Goal: Book appointment/travel/reservation

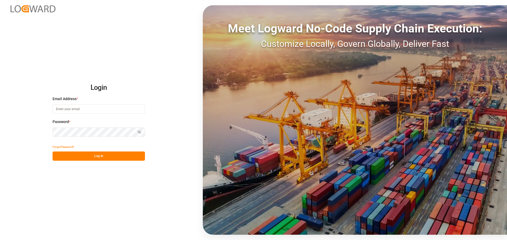
type input "[EMAIL_ADDRESS][DOMAIN_NAME]"
click at [80, 154] on button "Log In" at bounding box center [99, 156] width 92 height 9
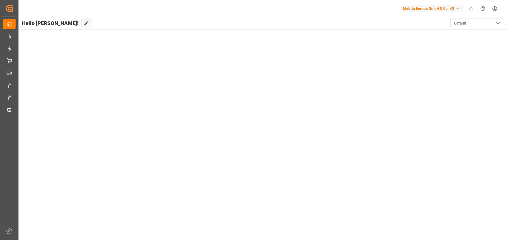
click at [442, 8] on div "Melitta Europa GmbH & Co. KG" at bounding box center [432, 9] width 62 height 8
click at [433, 37] on span "MelittaG-IXF7" at bounding box center [429, 38] width 51 height 5
click at [484, 22] on button "Default" at bounding box center [476, 23] width 53 height 10
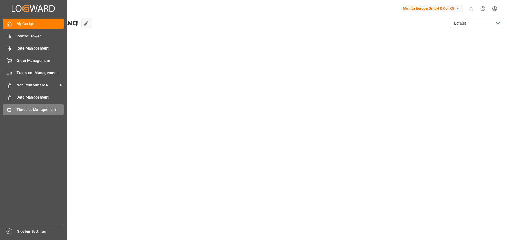
click at [29, 110] on span "Timeslot Management" at bounding box center [40, 110] width 47 height 6
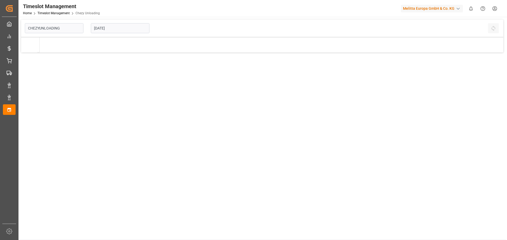
type input "Chezy Unloading"
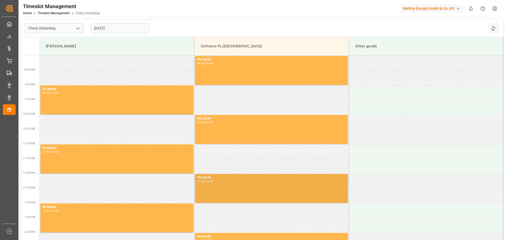
click at [230, 186] on div "Occupied 12:00 - 13:00" at bounding box center [271, 188] width 148 height 27
click at [211, 186] on div "Occupied 12:00 - 13:00" at bounding box center [271, 188] width 148 height 27
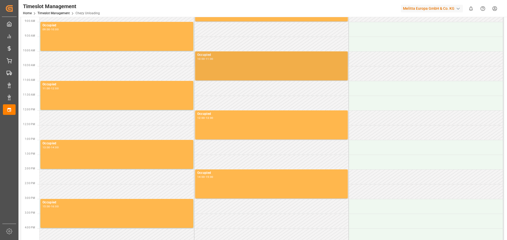
scroll to position [79, 0]
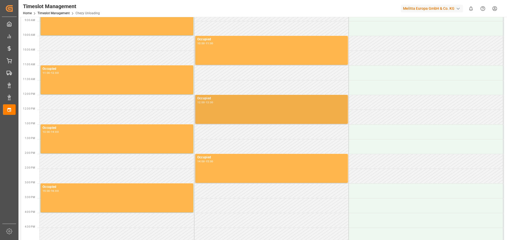
click at [217, 109] on div "Occupied 12:00 - 13:00" at bounding box center [271, 109] width 148 height 27
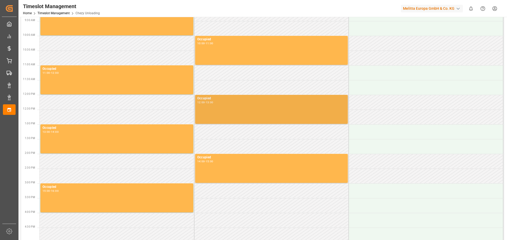
click at [206, 99] on div "Occupied" at bounding box center [271, 98] width 148 height 5
click at [205, 104] on div "-" at bounding box center [205, 102] width 1 height 2
click at [205, 102] on div "-" at bounding box center [205, 102] width 1 height 2
click at [205, 101] on div "-" at bounding box center [205, 102] width 1 height 2
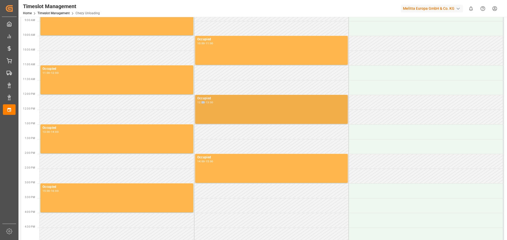
click at [205, 101] on div "-" at bounding box center [205, 102] width 1 height 2
drag, startPoint x: 242, startPoint y: 105, endPoint x: 228, endPoint y: 107, distance: 14.1
click at [228, 107] on div "Occupied 12:00 - 13:00" at bounding box center [271, 109] width 148 height 27
click at [224, 104] on div "Occupied 12:00 - 13:00" at bounding box center [271, 109] width 148 height 27
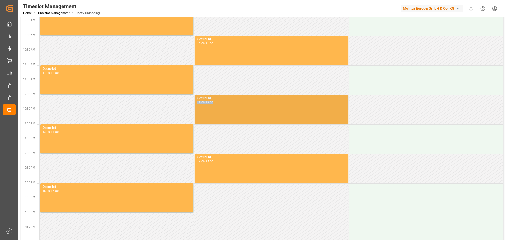
click at [224, 104] on div "Occupied 12:00 - 13:00" at bounding box center [271, 109] width 148 height 27
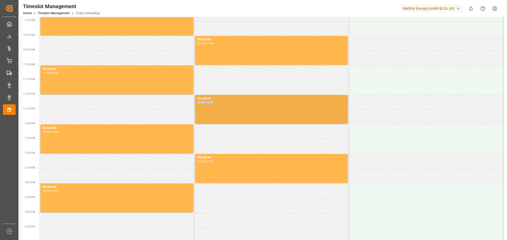
click at [224, 104] on div "Occupied 12:00 - 13:00" at bounding box center [271, 109] width 148 height 27
click at [219, 101] on div "Occupied" at bounding box center [271, 98] width 148 height 5
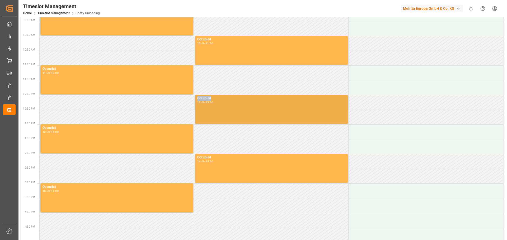
click at [220, 101] on div "Occupied" at bounding box center [271, 98] width 148 height 5
click at [221, 101] on div "Occupied" at bounding box center [271, 98] width 148 height 5
click at [226, 102] on div "12:00 - 13:00" at bounding box center [271, 102] width 148 height 3
click at [245, 116] on div "Occupied 12:00 - 13:00" at bounding box center [271, 109] width 148 height 27
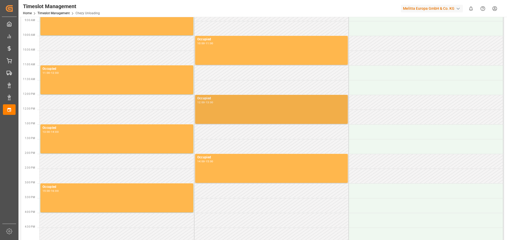
drag, startPoint x: 245, startPoint y: 116, endPoint x: 234, endPoint y: 113, distance: 11.3
click at [244, 116] on div "Occupied 12:00 - 13:00" at bounding box center [271, 109] width 148 height 27
click at [219, 111] on div "Occupied 12:00 - 13:00" at bounding box center [271, 109] width 148 height 27
drag, startPoint x: 213, startPoint y: 111, endPoint x: 206, endPoint y: 106, distance: 9.1
click at [210, 109] on div "Occupied 12:00 - 13:00" at bounding box center [271, 109] width 148 height 27
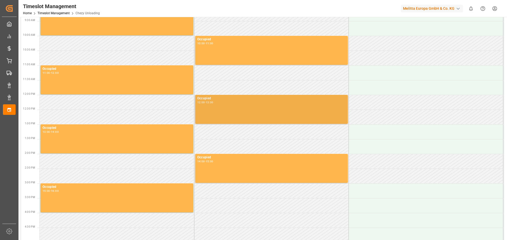
drag, startPoint x: 206, startPoint y: 106, endPoint x: 221, endPoint y: 106, distance: 15.1
click at [206, 105] on div "Occupied 12:00 - 13:00" at bounding box center [271, 109] width 148 height 27
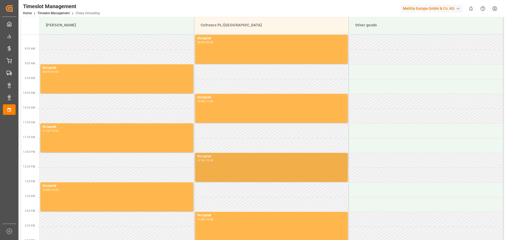
scroll to position [53, 0]
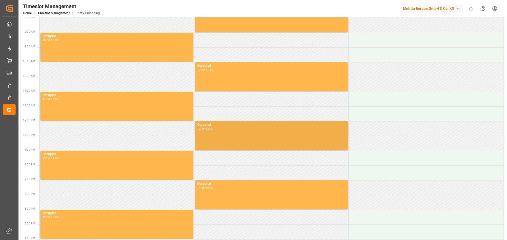
click at [237, 131] on div "Occupied 12:00 - 13:00" at bounding box center [271, 135] width 148 height 27
click at [237, 130] on div "12:00 - 13:00" at bounding box center [271, 129] width 148 height 3
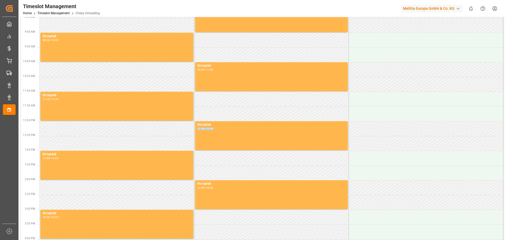
drag, startPoint x: 237, startPoint y: 130, endPoint x: 239, endPoint y: 111, distance: 19.1
click at [237, 130] on div "12:00 - 13:00" at bounding box center [271, 129] width 148 height 3
click at [457, 8] on div "button" at bounding box center [457, 8] width 5 height 5
click at [457, 8] on html "Created by potrace 1.15, written by [PERSON_NAME] [DATE]-[DATE] Created by potr…" at bounding box center [253, 120] width 507 height 240
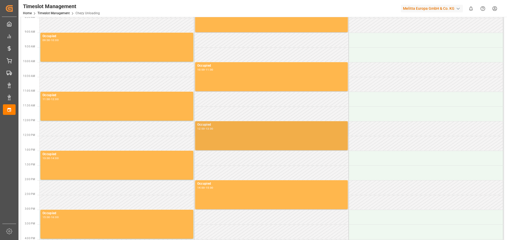
click at [216, 133] on div "Occupied 12:00 - 13:00" at bounding box center [271, 135] width 148 height 27
click at [219, 139] on div "Occupied 12:00 - 13:00" at bounding box center [271, 135] width 148 height 27
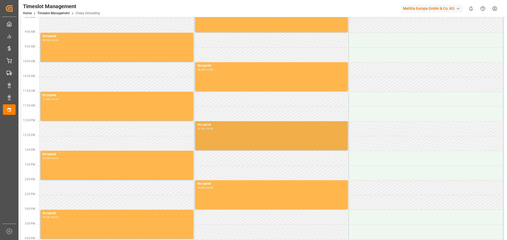
click at [236, 132] on div "Occupied 12:00 - 13:00" at bounding box center [271, 135] width 148 height 27
drag, startPoint x: 226, startPoint y: 133, endPoint x: 223, endPoint y: 132, distance: 2.7
click at [225, 133] on div "Occupied 12:00 - 13:00" at bounding box center [271, 135] width 148 height 27
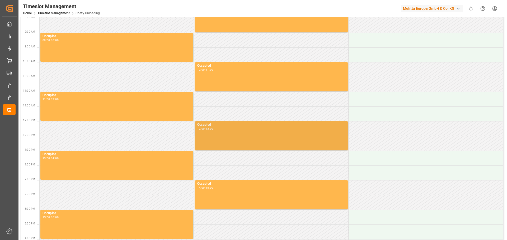
click at [206, 125] on div "Occupied" at bounding box center [271, 124] width 148 height 5
click at [205, 126] on div "Occupied" at bounding box center [271, 124] width 148 height 5
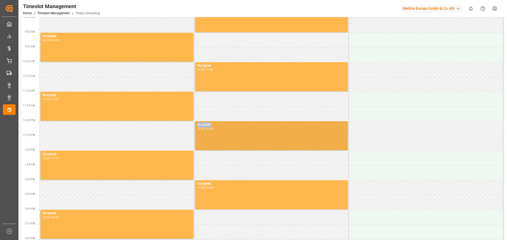
click at [205, 126] on div "Occupied" at bounding box center [271, 124] width 148 height 5
click at [221, 135] on div "Occupied 12:00 - 13:00" at bounding box center [271, 135] width 148 height 27
click at [200, 129] on div "12:00" at bounding box center [201, 129] width 8 height 2
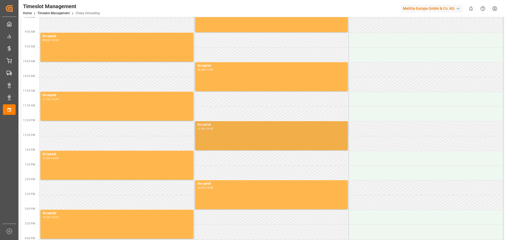
drag, startPoint x: 200, startPoint y: 129, endPoint x: 300, endPoint y: 132, distance: 99.3
click at [300, 132] on div "Occupied 12:00 - 13:00" at bounding box center [271, 135] width 148 height 27
click at [282, 131] on div "Occupied 12:00 - 13:00" at bounding box center [271, 135] width 148 height 27
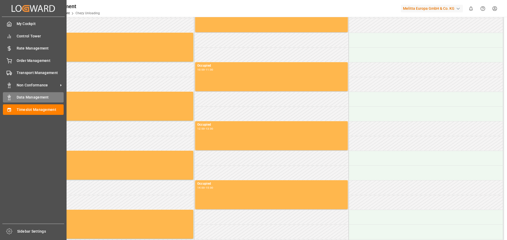
click at [31, 97] on span "Data Management" at bounding box center [40, 98] width 47 height 6
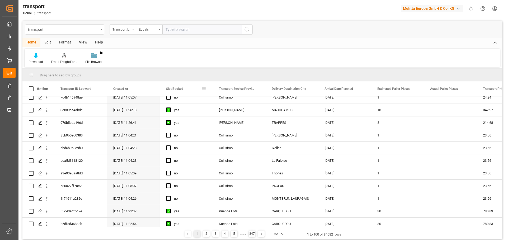
scroll to position [79, 0]
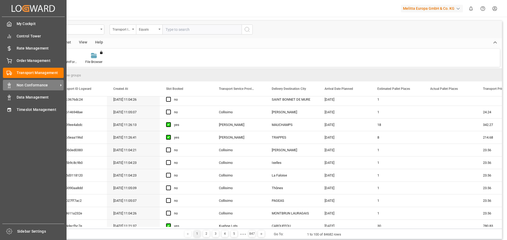
click at [31, 85] on span "Non Conformance" at bounding box center [38, 86] width 42 height 6
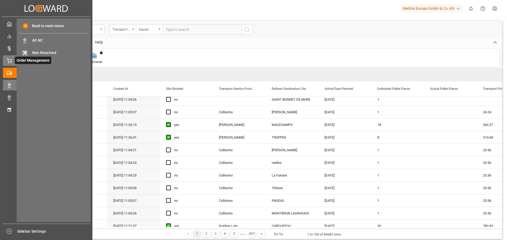
click at [7, 63] on icon at bounding box center [9, 60] width 5 height 5
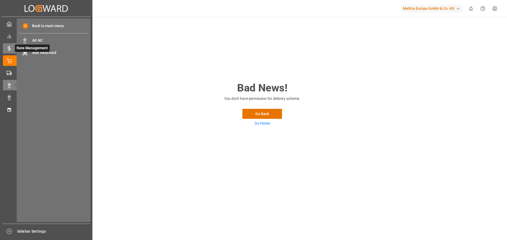
click at [7, 45] on div "Rate Management Rate Management" at bounding box center [46, 48] width 87 height 10
click at [12, 35] on div "Control Tower Control Tower" at bounding box center [46, 36] width 87 height 10
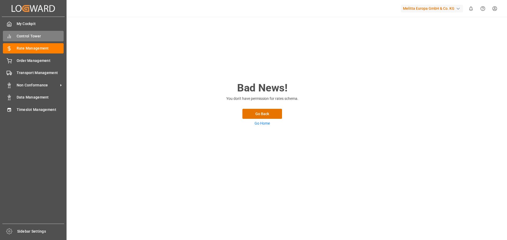
click at [10, 34] on icon at bounding box center [9, 36] width 5 height 5
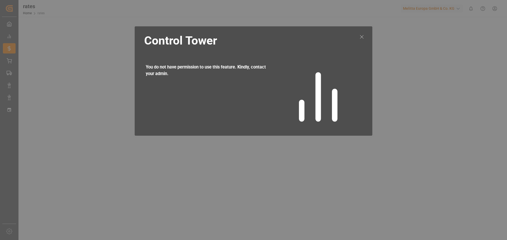
click at [362, 36] on icon at bounding box center [361, 37] width 6 height 6
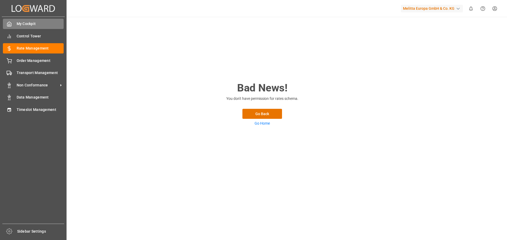
click at [13, 24] on div "My Cockpit My Cockpit" at bounding box center [33, 24] width 61 height 10
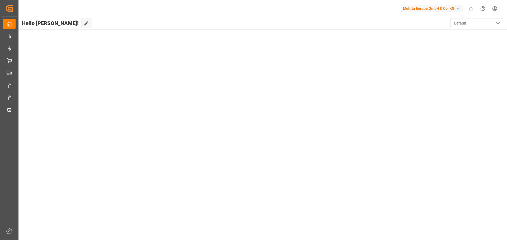
click at [462, 22] on span "Default" at bounding box center [460, 24] width 12 height 6
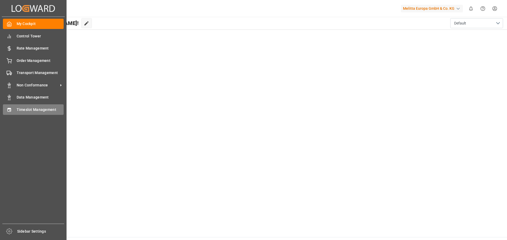
click at [13, 112] on div "Timeslot Management Timeslot Management" at bounding box center [33, 109] width 61 height 10
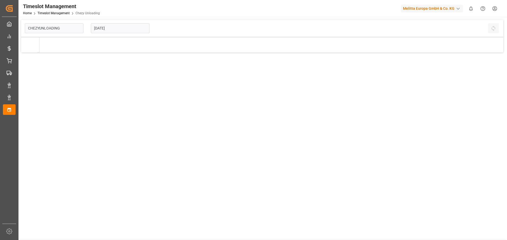
type input "Chezy Unloading"
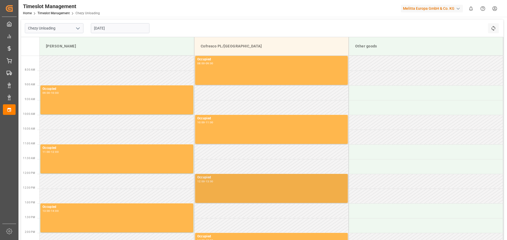
click at [209, 189] on div "Occupied 12:00 - 13:00" at bounding box center [271, 188] width 148 height 27
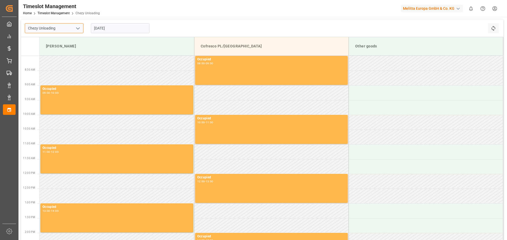
click at [61, 31] on input "Chezy Unloading" at bounding box center [54, 28] width 59 height 10
click at [77, 29] on icon "open menu" at bounding box center [78, 28] width 6 height 6
click at [77, 29] on polyline "close menu" at bounding box center [77, 29] width 3 height 2
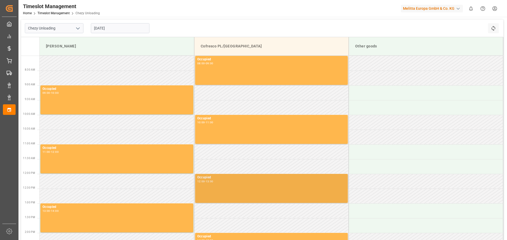
click at [210, 184] on div "Occupied 12:00 - 13:00" at bounding box center [271, 188] width 148 height 27
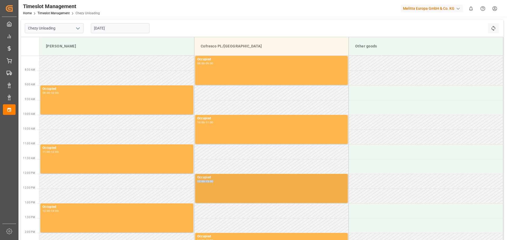
click at [233, 185] on div "Occupied 12:00 - 13:00" at bounding box center [271, 188] width 148 height 27
click at [239, 185] on div "Occupied 12:00 - 13:00" at bounding box center [271, 188] width 148 height 27
click at [253, 185] on div "Occupied 12:00 - 13:00" at bounding box center [271, 188] width 148 height 27
click at [254, 185] on div "Occupied 12:00 - 13:00" at bounding box center [271, 188] width 148 height 27
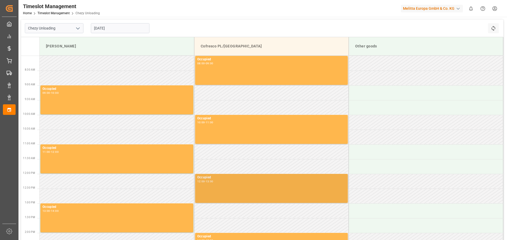
click at [255, 185] on div "Occupied 12:00 - 13:00" at bounding box center [271, 188] width 148 height 27
click at [255, 186] on div "Occupied 12:00 - 13:00" at bounding box center [271, 188] width 148 height 27
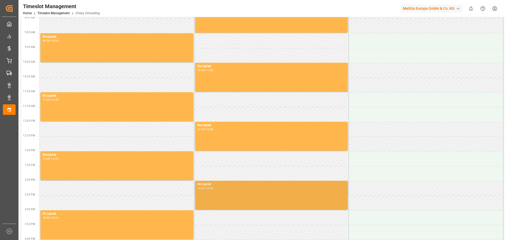
scroll to position [53, 0]
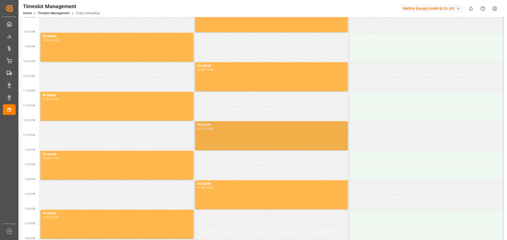
click at [222, 136] on div "Occupied 12:00 - 13:00" at bounding box center [271, 135] width 148 height 27
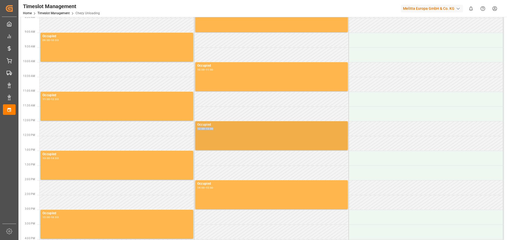
click at [222, 134] on div "Occupied 12:00 - 13:00" at bounding box center [271, 135] width 148 height 27
drag, startPoint x: 222, startPoint y: 134, endPoint x: 219, endPoint y: 132, distance: 3.2
click at [218, 132] on div "Occupied 12:00 - 13:00" at bounding box center [271, 135] width 148 height 27
click at [231, 141] on div "Occupied 12:00 - 13:00" at bounding box center [271, 135] width 148 height 27
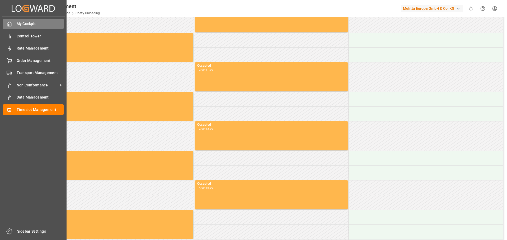
click at [5, 24] on div at bounding box center [7, 24] width 9 height 6
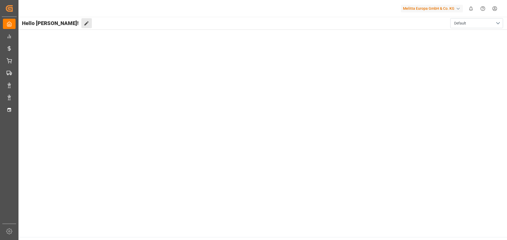
click at [81, 20] on button "Edit Cockpit" at bounding box center [86, 23] width 11 height 10
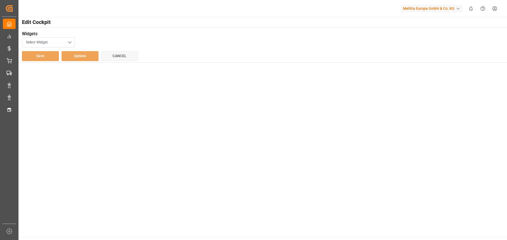
click at [65, 41] on button "Select Widget" at bounding box center [48, 42] width 53 height 10
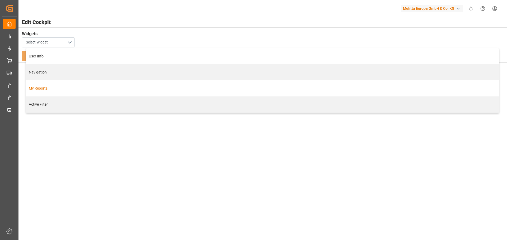
click at [46, 89] on div "My Reports" at bounding box center [262, 89] width 467 height 6
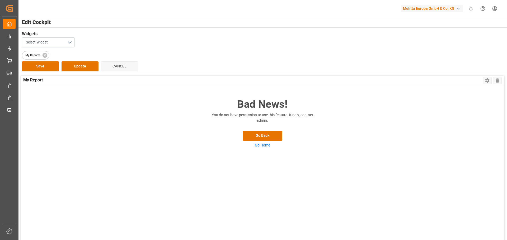
click at [253, 134] on div "Bad News! You do not have permission to use this feature. Kindly, contact admin…" at bounding box center [262, 189] width 483 height 206
click at [64, 43] on button "Select Widget" at bounding box center [48, 42] width 53 height 10
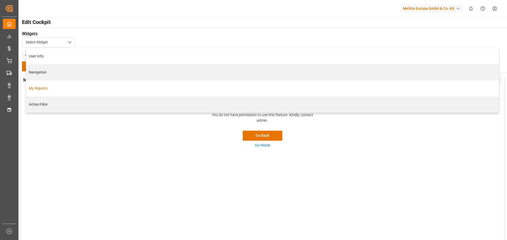
click at [45, 87] on div "My Reports" at bounding box center [262, 89] width 467 height 6
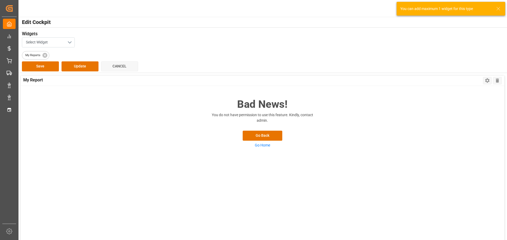
click at [53, 43] on button "Select Widget" at bounding box center [48, 42] width 53 height 10
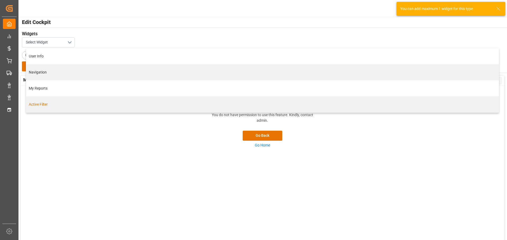
click at [40, 106] on div "Active Filter" at bounding box center [262, 105] width 467 height 6
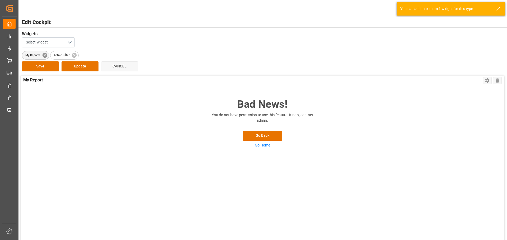
click at [42, 55] on icon at bounding box center [45, 56] width 6 height 6
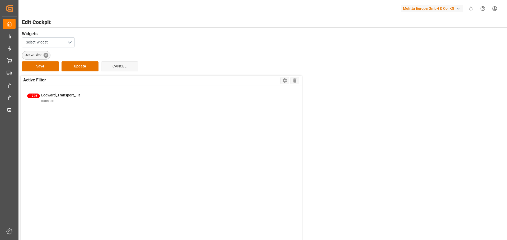
click at [46, 55] on icon at bounding box center [46, 56] width 6 height 6
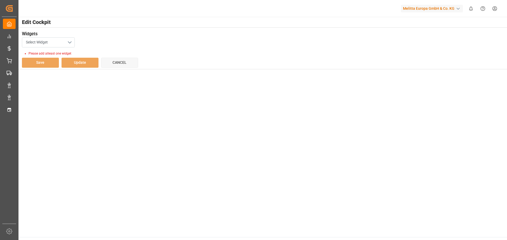
click at [57, 41] on button "Select Widget" at bounding box center [48, 42] width 53 height 10
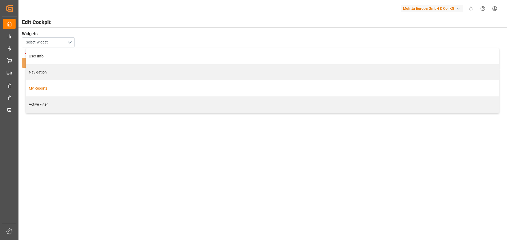
click at [43, 86] on div "My Reports" at bounding box center [262, 89] width 467 height 6
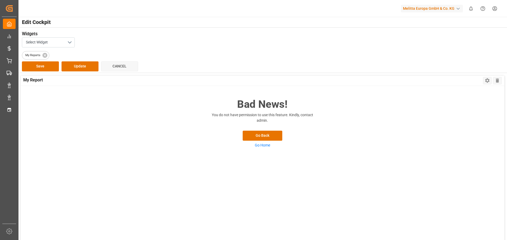
click at [267, 131] on div "Bad News! You do not have permission to use this feature. Kindly, contact admin…" at bounding box center [262, 189] width 483 height 206
click at [75, 65] on button "Update" at bounding box center [79, 66] width 37 height 10
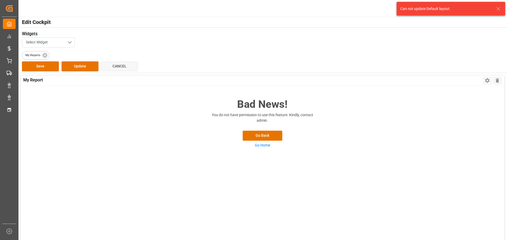
click at [50, 44] on button "Select Widget" at bounding box center [48, 42] width 53 height 10
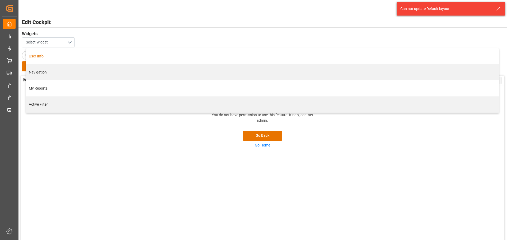
click at [44, 56] on div "User Info" at bounding box center [262, 57] width 467 height 6
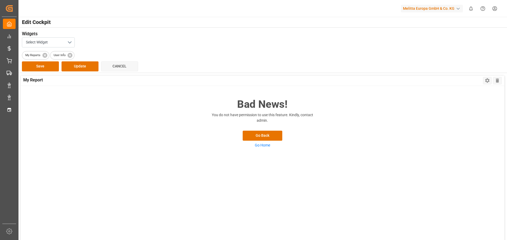
click at [254, 134] on div "Bad News! You do not have permission to use this feature. Kindly, contact admin…" at bounding box center [262, 189] width 483 height 206
click at [67, 55] on icon at bounding box center [70, 56] width 6 height 6
click at [43, 55] on icon at bounding box center [44, 55] width 5 height 5
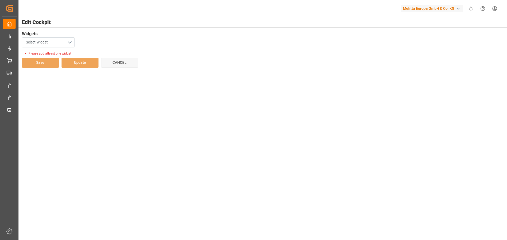
click at [64, 38] on button "Select Widget" at bounding box center [48, 42] width 53 height 10
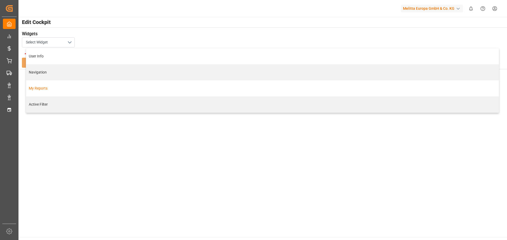
click at [41, 84] on div "My Reports" at bounding box center [262, 88] width 472 height 16
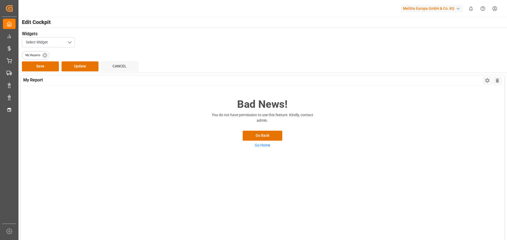
click at [257, 146] on div "Bad News! You do not have permission to use this feature. Kindly, contact admin…" at bounding box center [262, 189] width 483 height 206
click at [497, 81] on icon at bounding box center [496, 81] width 3 height 4
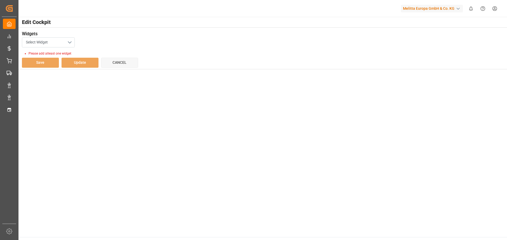
click at [48, 42] on button "Select Widget" at bounding box center [48, 42] width 53 height 10
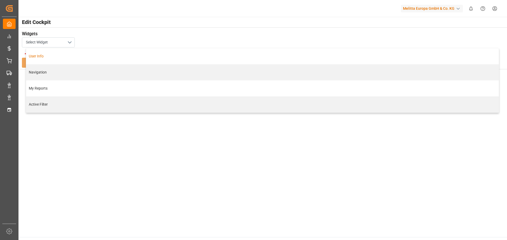
click at [42, 55] on div "User Info" at bounding box center [262, 57] width 467 height 6
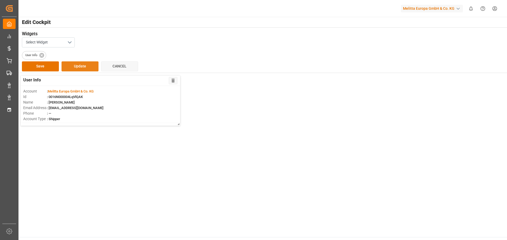
click at [80, 65] on button "Update" at bounding box center [79, 66] width 37 height 10
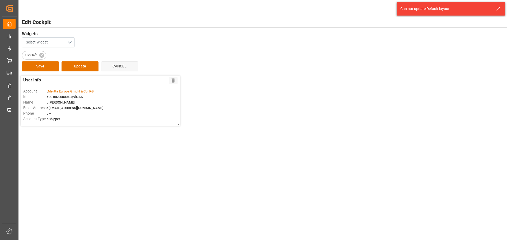
click at [45, 42] on span "Select Widget" at bounding box center [37, 43] width 22 height 6
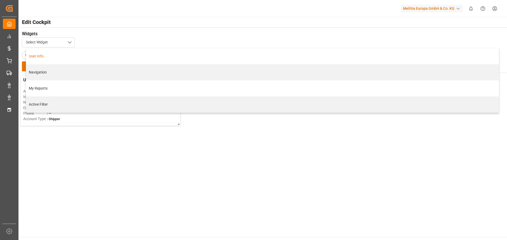
click at [41, 55] on div "User Info" at bounding box center [262, 57] width 467 height 6
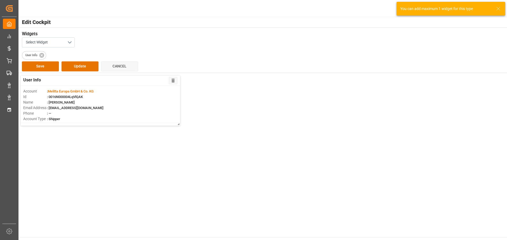
click at [148, 30] on div "Widgets Select Widget User Info Save Update Cancel" at bounding box center [262, 49] width 489 height 45
click at [39, 56] on span "User Info" at bounding box center [31, 55] width 18 height 4
click at [44, 56] on icon at bounding box center [42, 56] width 6 height 6
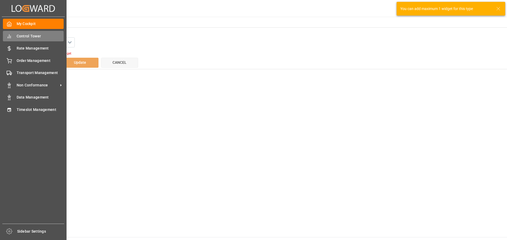
click at [12, 40] on div "Control Tower Control Tower" at bounding box center [33, 36] width 61 height 10
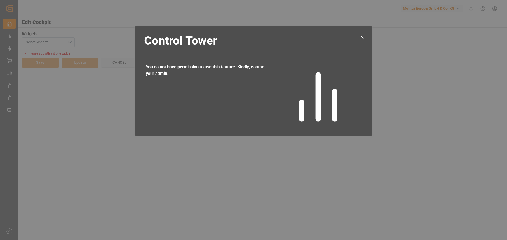
click at [359, 35] on icon at bounding box center [361, 37] width 6 height 6
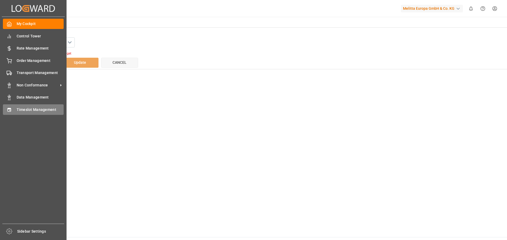
click at [9, 108] on icon at bounding box center [8, 110] width 3 height 4
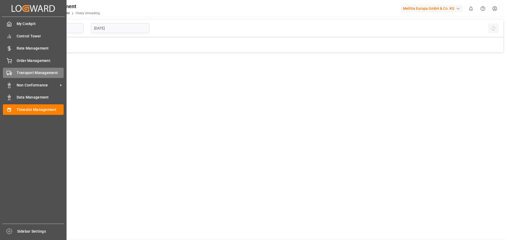
type input "Chezy Unloading"
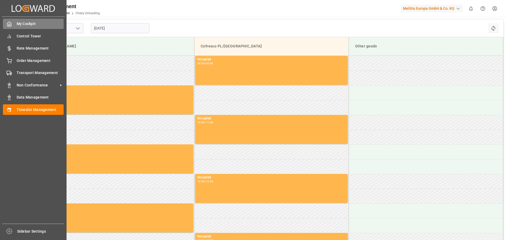
click at [10, 24] on icon at bounding box center [9, 23] width 5 height 5
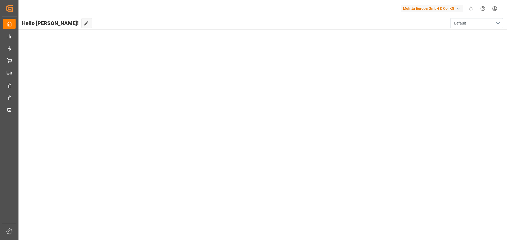
click at [494, 22] on button "Default" at bounding box center [476, 23] width 53 height 10
click at [497, 7] on html "Created by potrace 1.15, written by [PERSON_NAME] [DATE]-[DATE] Created by potr…" at bounding box center [253, 120] width 507 height 240
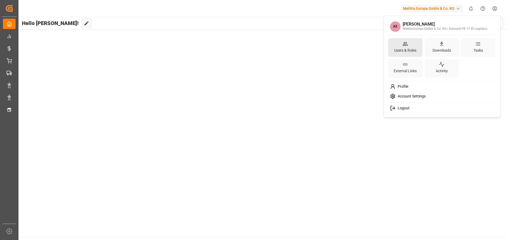
click at [412, 49] on div "Users & Roles" at bounding box center [405, 51] width 24 height 8
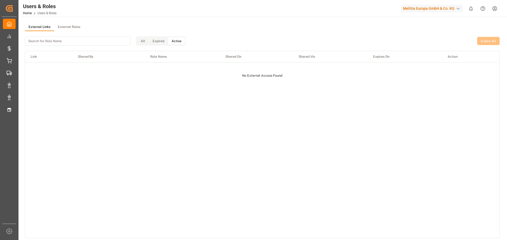
click at [169, 42] on button "Active" at bounding box center [176, 40] width 17 height 7
click at [69, 29] on button "External Roles" at bounding box center [69, 27] width 30 height 8
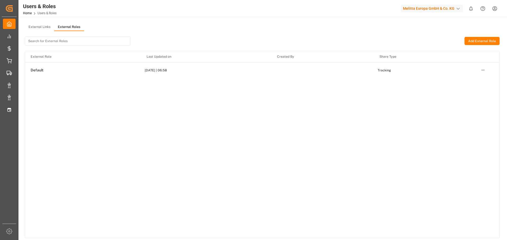
click at [148, 71] on td "[DATE] | 06:58" at bounding box center [206, 70] width 130 height 16
click at [161, 70] on td "[DATE] | 06:58" at bounding box center [206, 70] width 130 height 16
click at [163, 70] on td "[DATE] | 06:58" at bounding box center [206, 70] width 130 height 16
click at [42, 25] on button "External Links" at bounding box center [39, 27] width 29 height 8
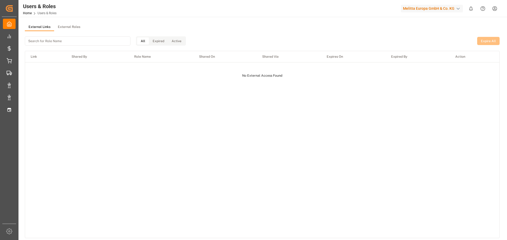
click at [495, 8] on html "Created by potrace 1.15, written by [PERSON_NAME] [DATE]-[DATE] Created by potr…" at bounding box center [253, 120] width 507 height 240
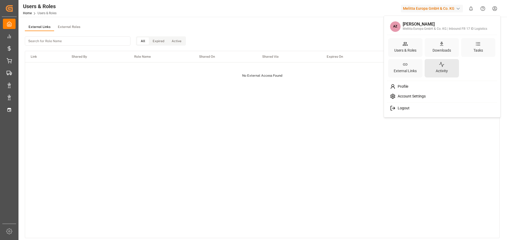
click at [436, 66] on div "Activity" at bounding box center [441, 68] width 34 height 19
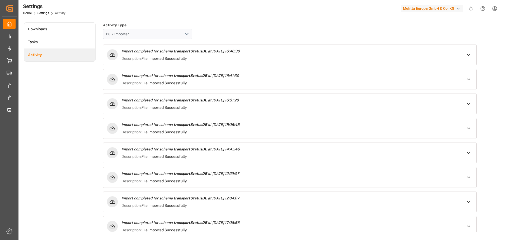
click at [187, 35] on polyline "open menu" at bounding box center [186, 34] width 3 height 2
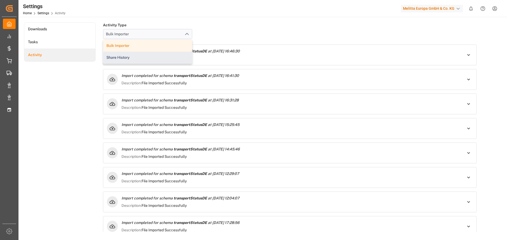
click at [138, 58] on div "Share History" at bounding box center [147, 58] width 89 height 12
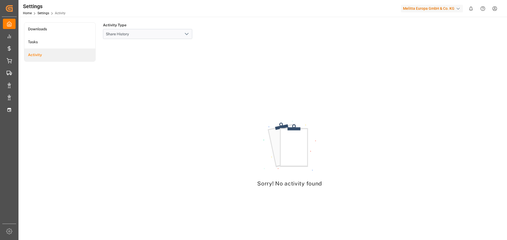
click at [187, 33] on icon "open menu" at bounding box center [186, 34] width 6 height 6
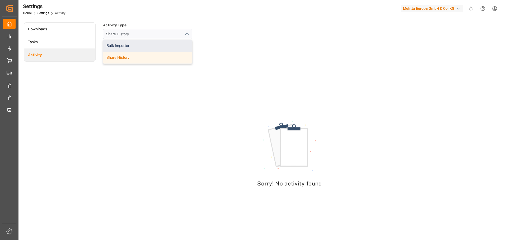
click at [145, 46] on div "Bulk Importer" at bounding box center [147, 46] width 89 height 12
type input "Bulk Importer"
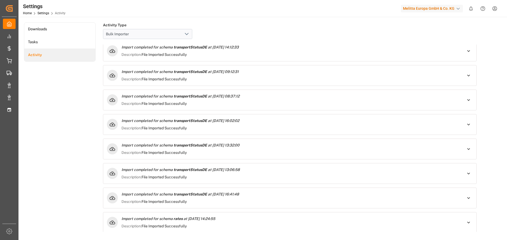
scroll to position [1187, 0]
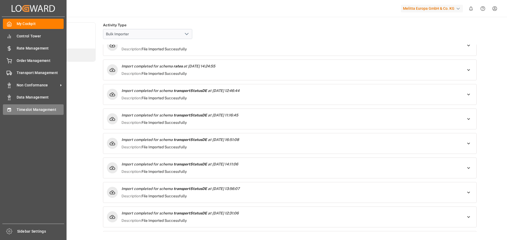
click at [18, 111] on span "Timeslot Management" at bounding box center [40, 110] width 47 height 6
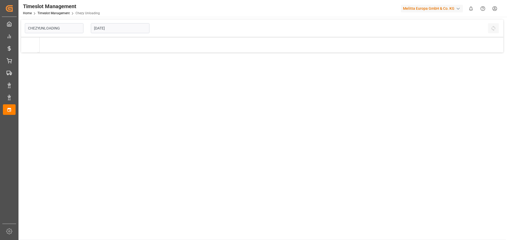
type input "Chezy Unloading"
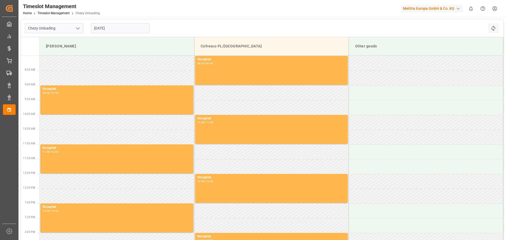
click at [104, 29] on input "[DATE]" at bounding box center [120, 28] width 59 height 10
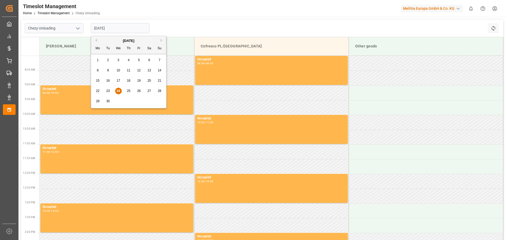
click at [129, 88] on div "25" at bounding box center [128, 91] width 7 height 6
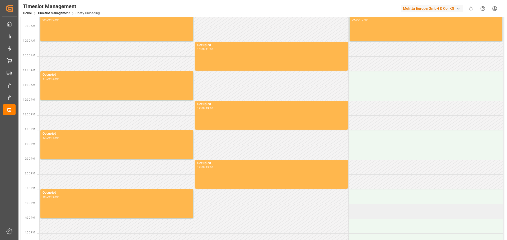
scroll to position [53, 0]
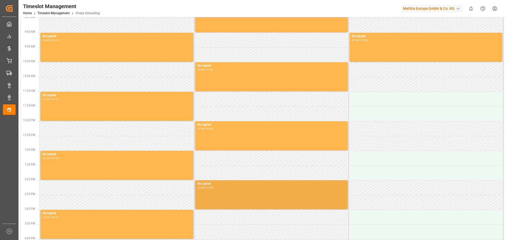
click at [220, 193] on div "Occupied 14:00 - 15:00" at bounding box center [271, 195] width 148 height 27
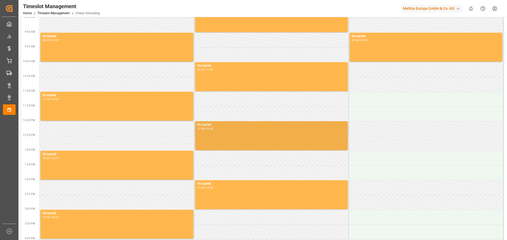
drag, startPoint x: 225, startPoint y: 144, endPoint x: 225, endPoint y: 141, distance: 2.9
click at [225, 142] on div "Occupied 12:00 - 13:00" at bounding box center [271, 135] width 148 height 27
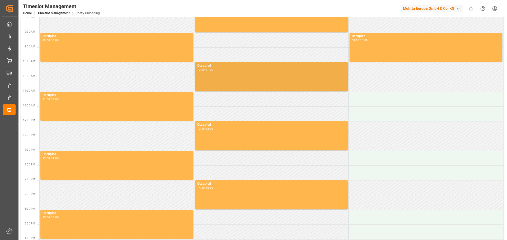
click at [228, 89] on div "Occupied 10:00 - 11:00" at bounding box center [271, 76] width 153 height 29
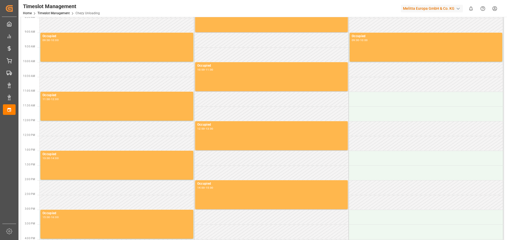
scroll to position [0, 0]
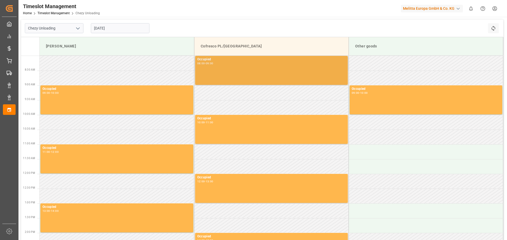
click at [238, 70] on div "Occupied 08:00 - 09:00" at bounding box center [271, 70] width 148 height 27
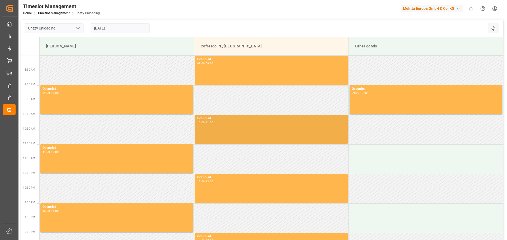
click at [227, 123] on div "10:00 - 11:00" at bounding box center [271, 122] width 148 height 3
drag, startPoint x: 222, startPoint y: 181, endPoint x: 222, endPoint y: 139, distance: 42.5
click at [222, 181] on div "12:00 - 13:00" at bounding box center [271, 181] width 148 height 3
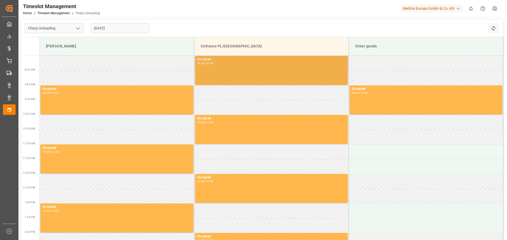
click at [225, 76] on div "Occupied 08:00 - 09:00" at bounding box center [271, 70] width 148 height 27
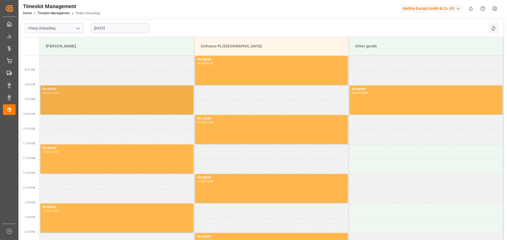
click at [93, 96] on div "Occupied 09:00 - 10:00" at bounding box center [116, 100] width 149 height 27
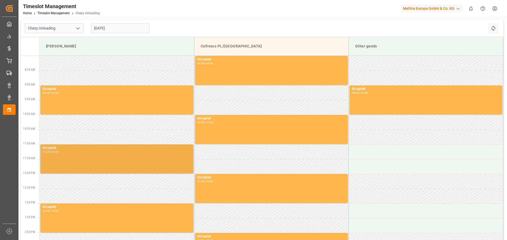
click at [104, 158] on div "Occupied 11:00 - 12:00" at bounding box center [116, 159] width 149 height 27
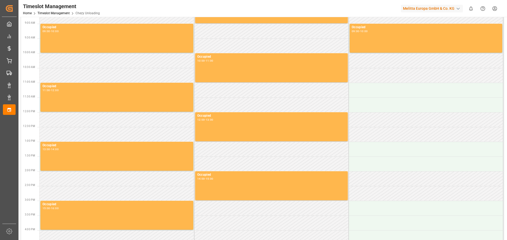
scroll to position [79, 0]
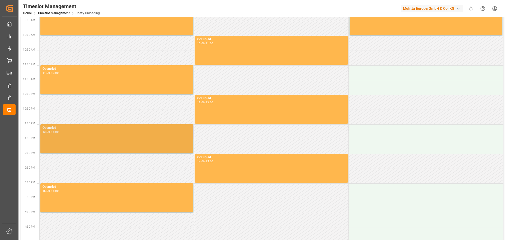
click at [117, 146] on div "Occupied 13:00 - 14:00" at bounding box center [116, 139] width 149 height 27
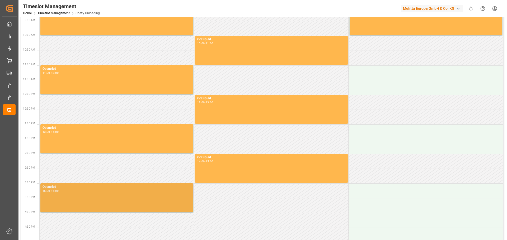
click at [113, 193] on div "Occupied 15:00 - 16:00" at bounding box center [116, 198] width 149 height 27
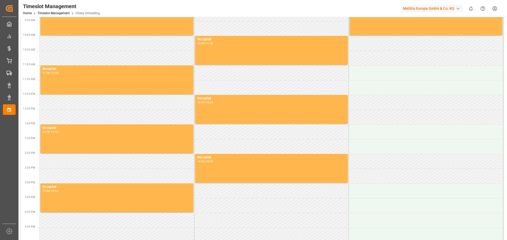
drag, startPoint x: 227, startPoint y: 206, endPoint x: 230, endPoint y: 203, distance: 5.0
click at [230, 203] on td at bounding box center [271, 205] width 154 height 15
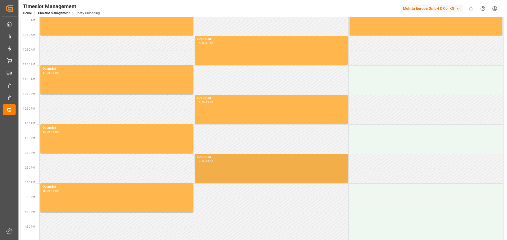
click at [235, 159] on div "Occupied" at bounding box center [271, 157] width 148 height 5
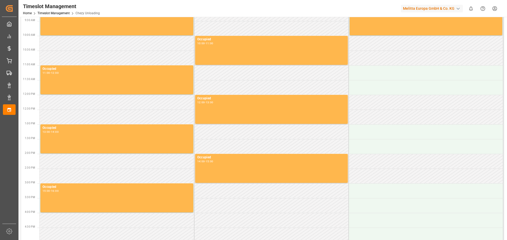
click at [245, 145] on td at bounding box center [271, 146] width 154 height 15
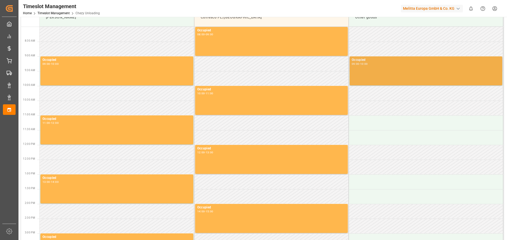
scroll to position [0, 0]
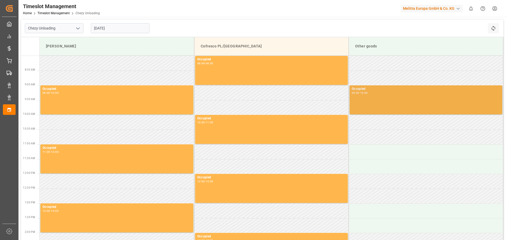
click at [397, 97] on div "Occupied 09:00 - 10:00" at bounding box center [425, 100] width 148 height 27
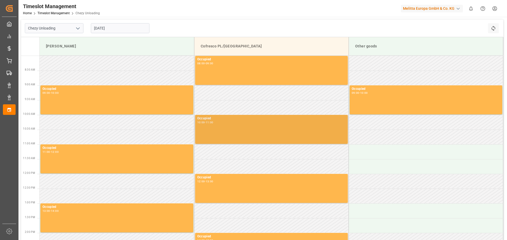
click at [217, 134] on div "Occupied 10:00 - 11:00" at bounding box center [271, 129] width 148 height 27
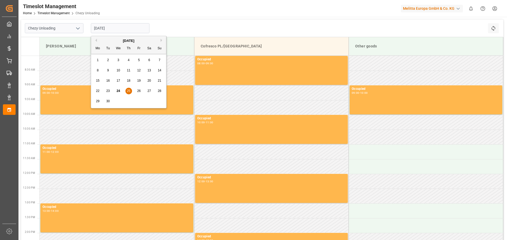
click at [115, 28] on input "[DATE]" at bounding box center [120, 28] width 59 height 10
click at [119, 89] on div "24" at bounding box center [118, 91] width 7 height 6
type input "[DATE]"
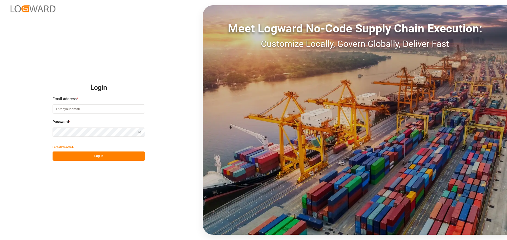
type input "[EMAIL_ADDRESS][DOMAIN_NAME]"
click at [92, 157] on button "Log In" at bounding box center [99, 156] width 92 height 9
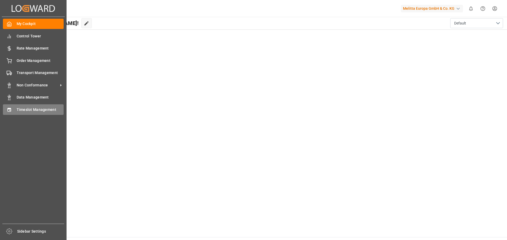
click at [36, 111] on span "Timeslot Management" at bounding box center [40, 110] width 47 height 6
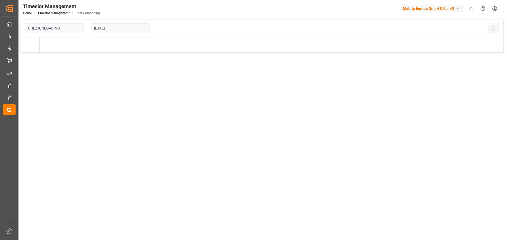
type input "Chezy Unloading"
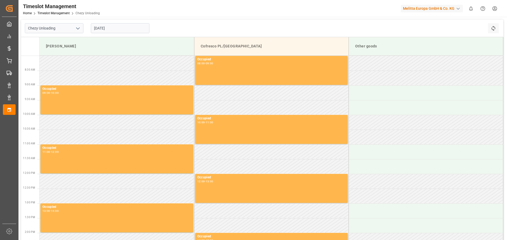
click at [102, 26] on input "[DATE]" at bounding box center [120, 28] width 59 height 10
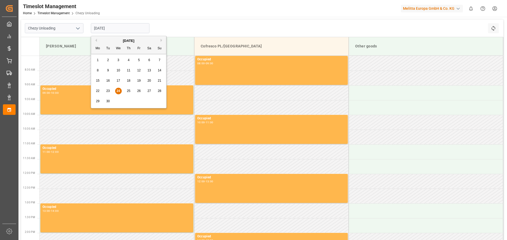
click at [159, 41] on div "[DATE]" at bounding box center [128, 40] width 75 height 5
click at [161, 39] on button "Next Month" at bounding box center [161, 40] width 3 height 3
click at [120, 59] on div "1" at bounding box center [118, 60] width 7 height 6
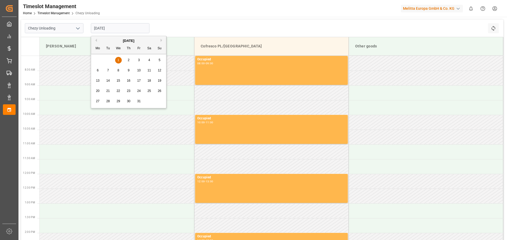
click at [116, 28] on input "01.10.2025" at bounding box center [120, 28] width 59 height 10
click at [128, 59] on span "2" at bounding box center [129, 60] width 2 height 4
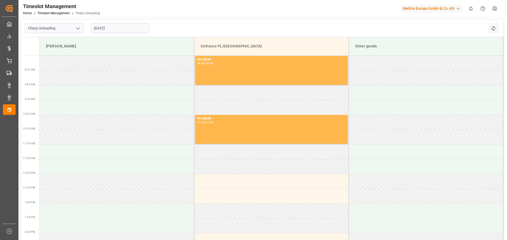
click at [109, 32] on input "02.10.2025" at bounding box center [120, 28] width 59 height 10
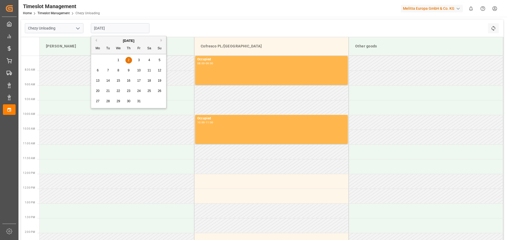
click at [118, 59] on span "1" at bounding box center [118, 60] width 2 height 4
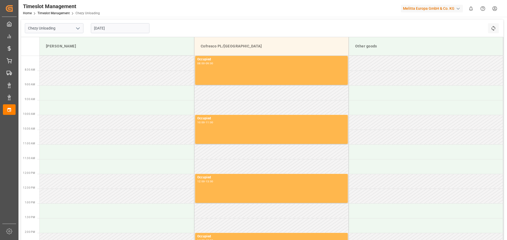
click at [121, 26] on input "01.10.2025" at bounding box center [120, 28] width 59 height 10
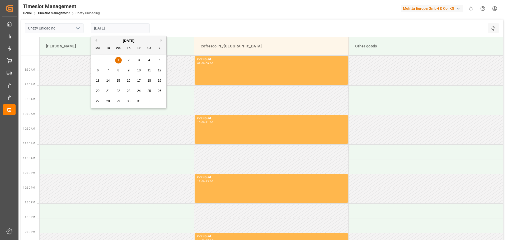
click at [130, 59] on div "2" at bounding box center [128, 60] width 7 height 6
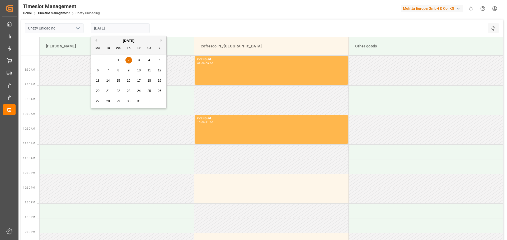
click at [113, 29] on input "02.10.2025" at bounding box center [120, 28] width 59 height 10
click at [97, 42] on div "October 2025" at bounding box center [128, 40] width 75 height 5
click at [96, 40] on button "Previous Month" at bounding box center [95, 40] width 3 height 3
click at [108, 101] on span "30" at bounding box center [107, 101] width 3 height 4
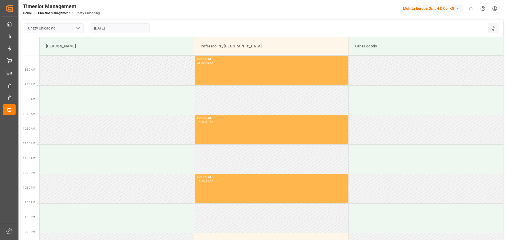
click at [111, 26] on input "[DATE]" at bounding box center [120, 28] width 59 height 10
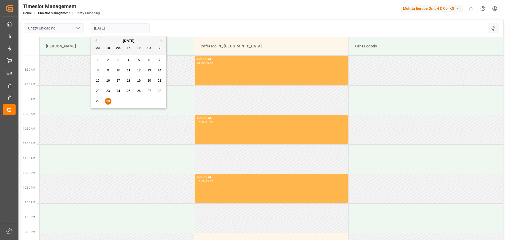
click at [99, 100] on div "29" at bounding box center [97, 101] width 7 height 6
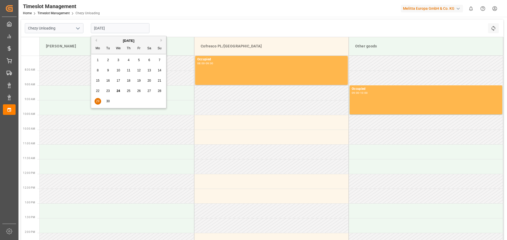
click at [104, 26] on input "[DATE]" at bounding box center [120, 28] width 59 height 10
click at [161, 41] on button "Next Month" at bounding box center [161, 40] width 3 height 3
click at [122, 60] on div "29 30 1 2 3 4 5" at bounding box center [129, 60] width 72 height 10
click at [118, 60] on span "1" at bounding box center [118, 60] width 2 height 4
type input "01.10.2025"
